Goal: Information Seeking & Learning: Find specific fact

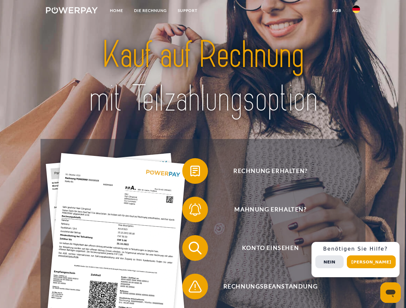
click at [72, 11] on img at bounding box center [72, 10] width 52 height 6
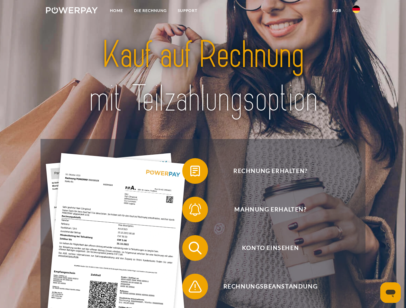
click at [356, 11] on img at bounding box center [356, 9] width 8 height 8
click at [336, 11] on link "agb" at bounding box center [337, 11] width 20 height 12
click at [190, 172] on span at bounding box center [185, 171] width 32 height 32
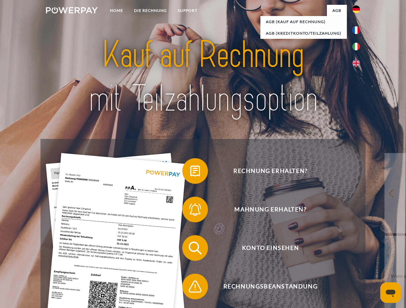
click at [190, 211] on div "Rechnung erhalten? Mahnung erhalten? Konto einsehen" at bounding box center [202, 267] width 324 height 257
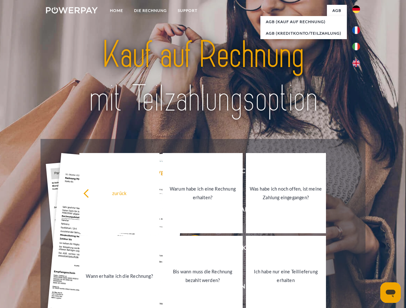
click at [190, 249] on link "Bis wann muss die Rechnung bezahlt werden?" at bounding box center [202, 276] width 80 height 80
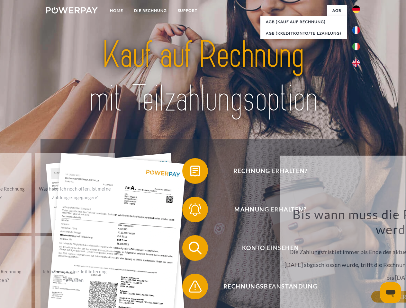
click at [283, 288] on div "Bis wann muss die Rechnung bezahlt werden? Die Zahlungsfrist ist immer bis Ende…" at bounding box center [400, 252] width 234 height 90
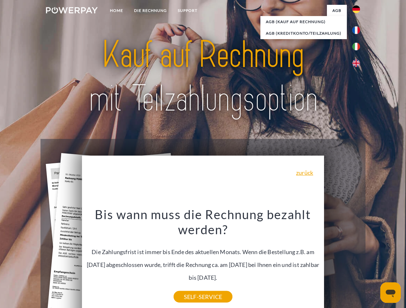
click at [357, 260] on div "Rechnung erhalten? Mahnung erhalten? Konto einsehen" at bounding box center [202, 267] width 324 height 257
click at [342, 261] on span "Konto einsehen" at bounding box center [269, 248] width 157 height 26
click at [373, 262] on header "Home DIE RECHNUNG SUPPORT" at bounding box center [203, 221] width 406 height 443
